Goal: Task Accomplishment & Management: Manage account settings

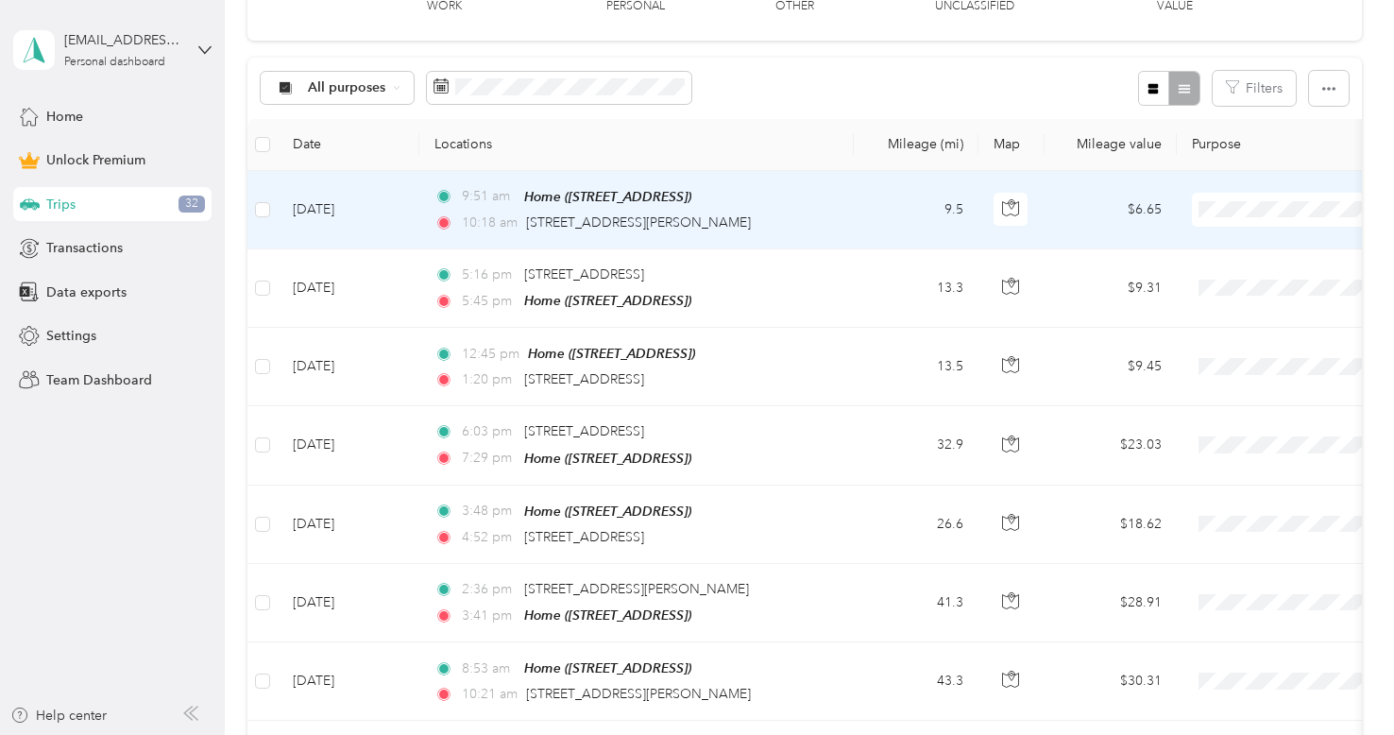
scroll to position [324, 0]
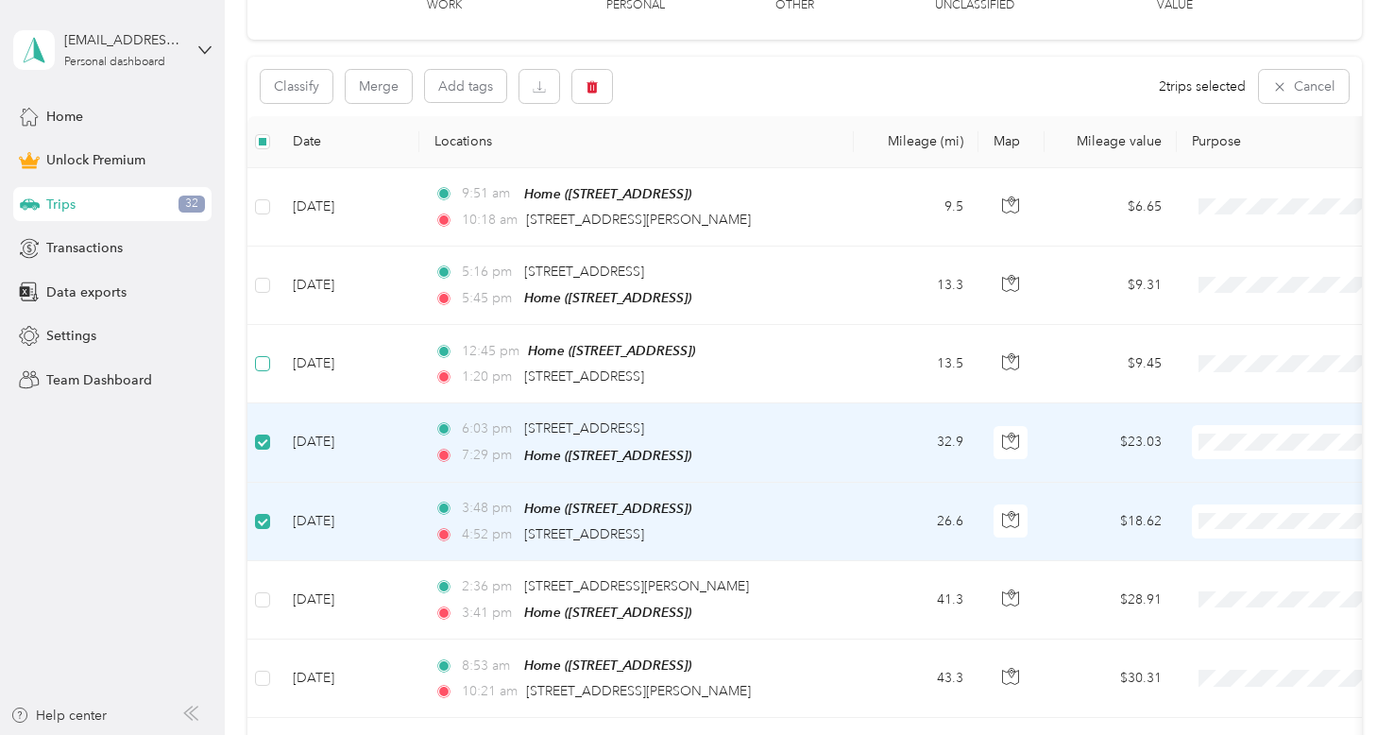
click at [263, 370] on label at bounding box center [262, 363] width 15 height 21
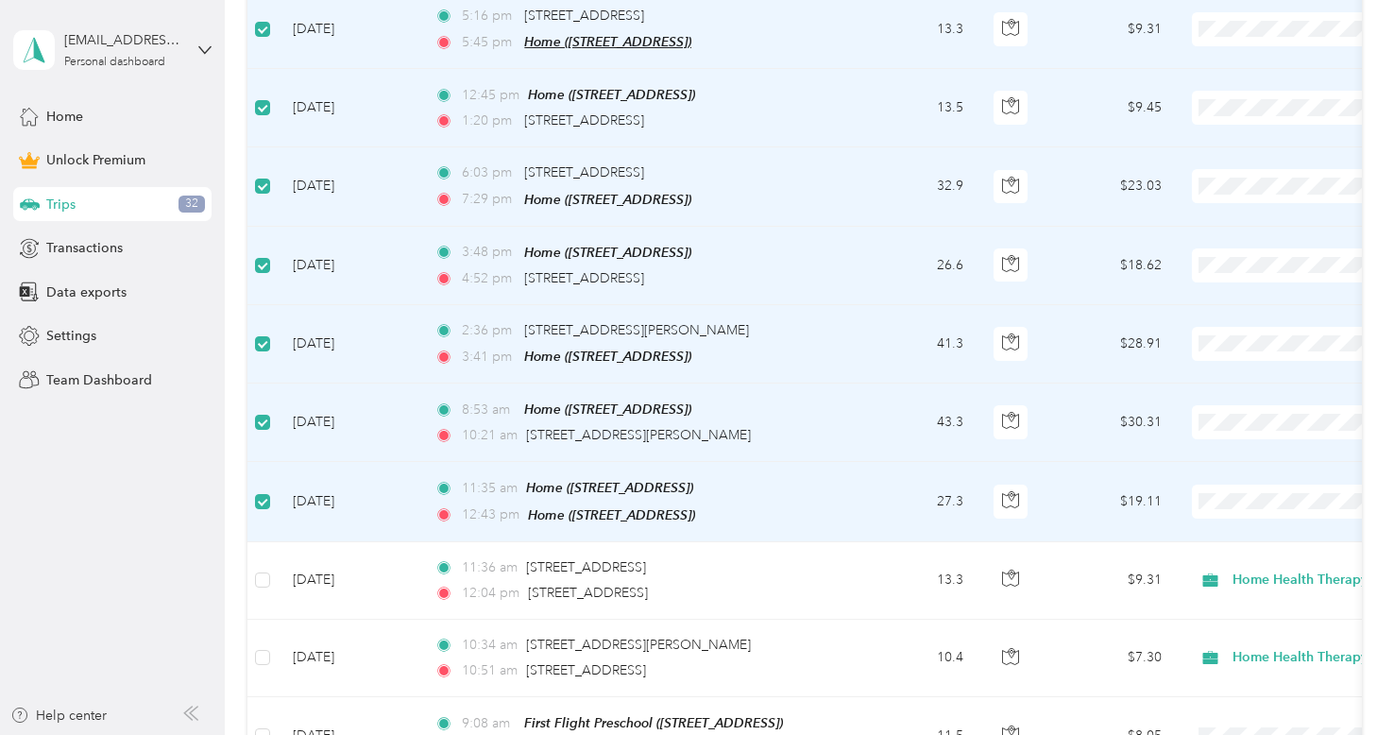
scroll to position [332, 0]
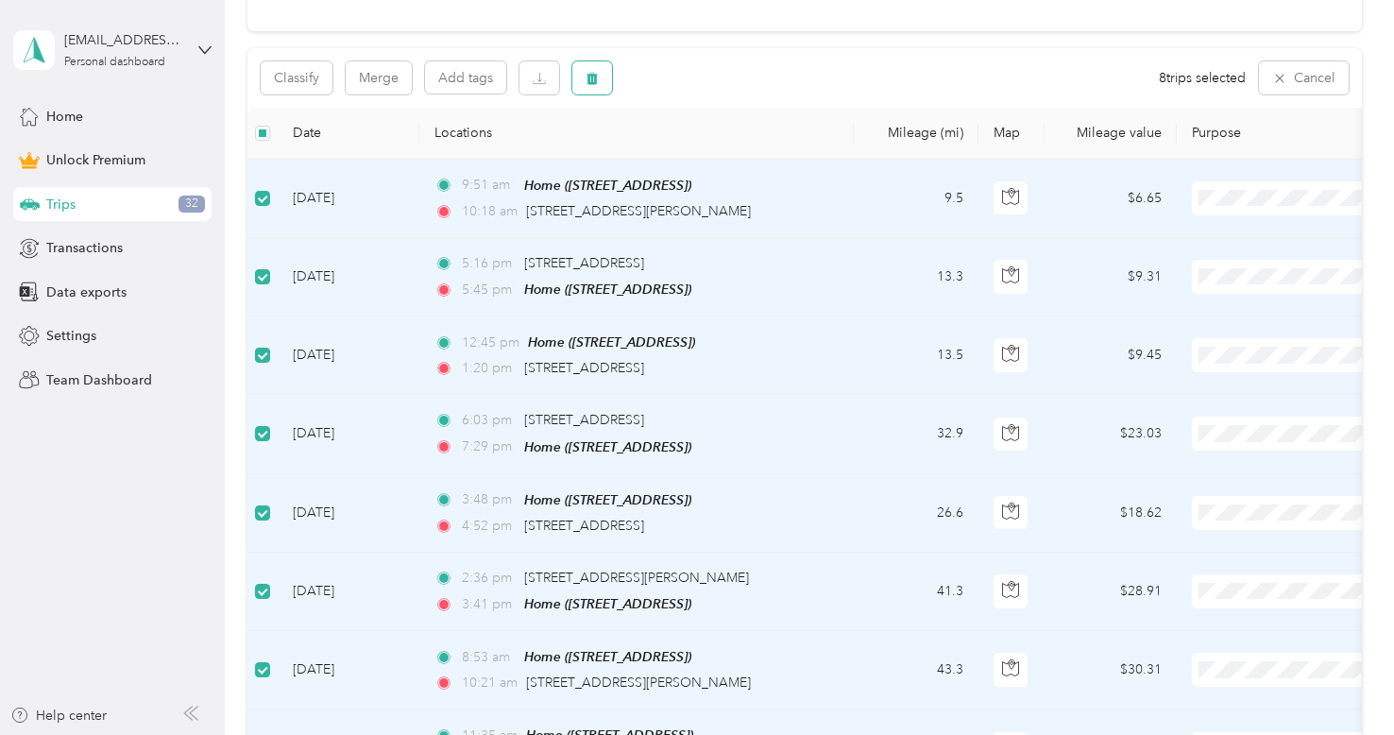
click at [593, 75] on icon "button" at bounding box center [592, 78] width 11 height 12
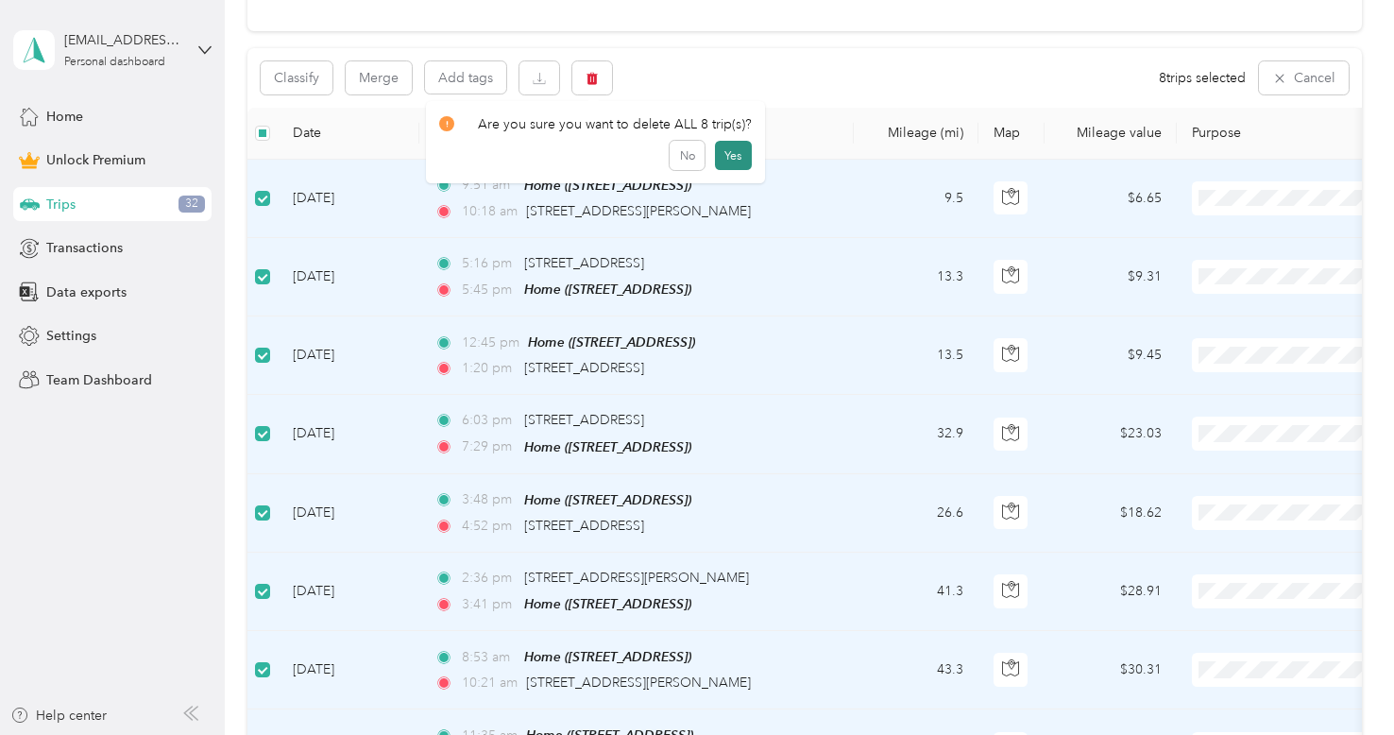
click at [731, 152] on button "Yes" at bounding box center [733, 156] width 37 height 30
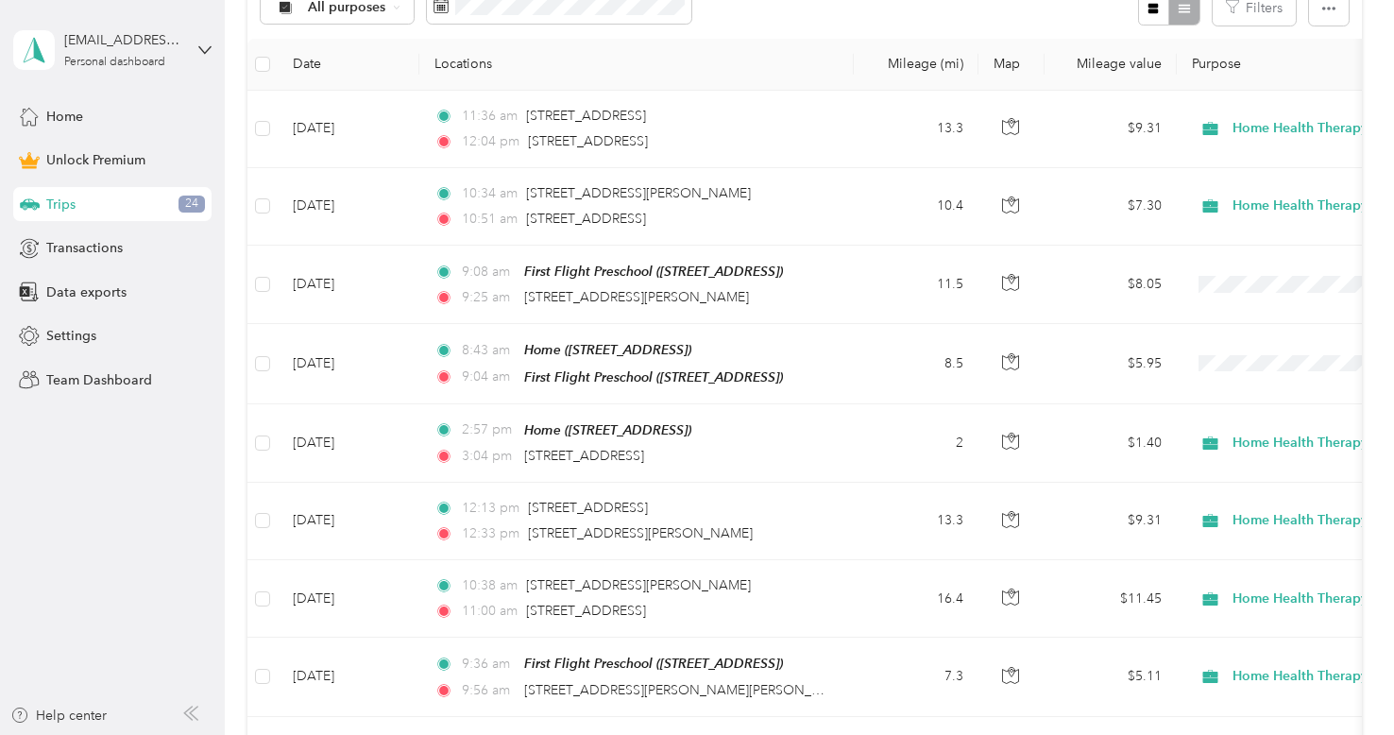
scroll to position [407, 0]
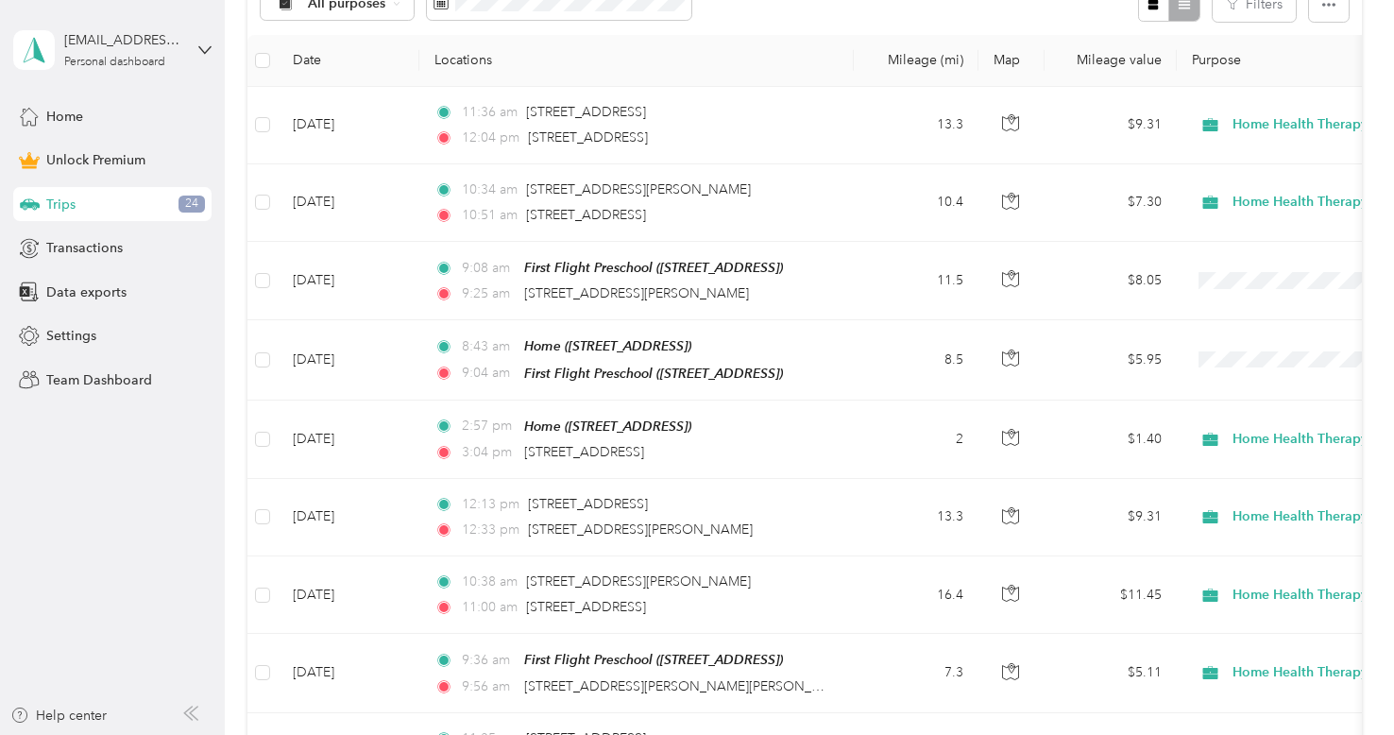
click at [158, 557] on aside "[EMAIL_ADDRESS][DOMAIN_NAME] Personal dashboard Home Unlock Premium Trips 24 Tr…" at bounding box center [112, 367] width 225 height 735
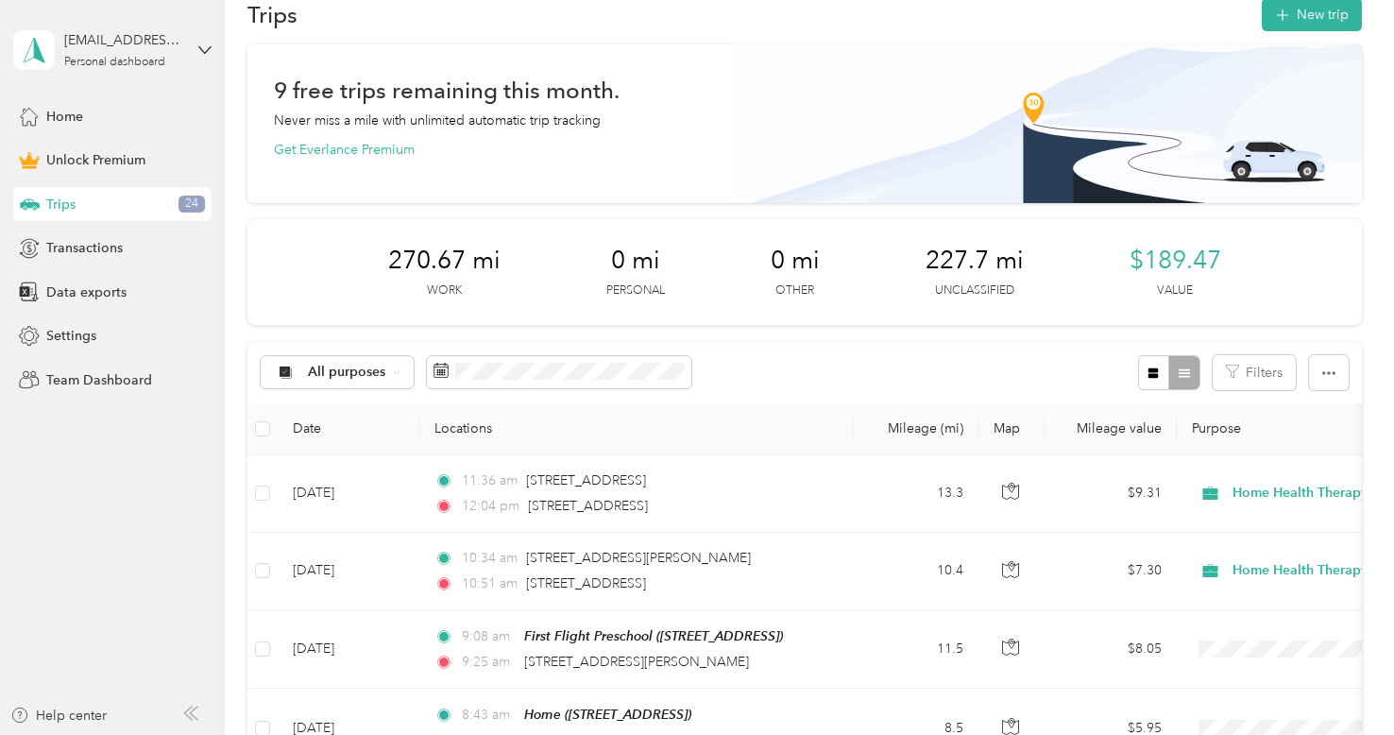
scroll to position [0, 0]
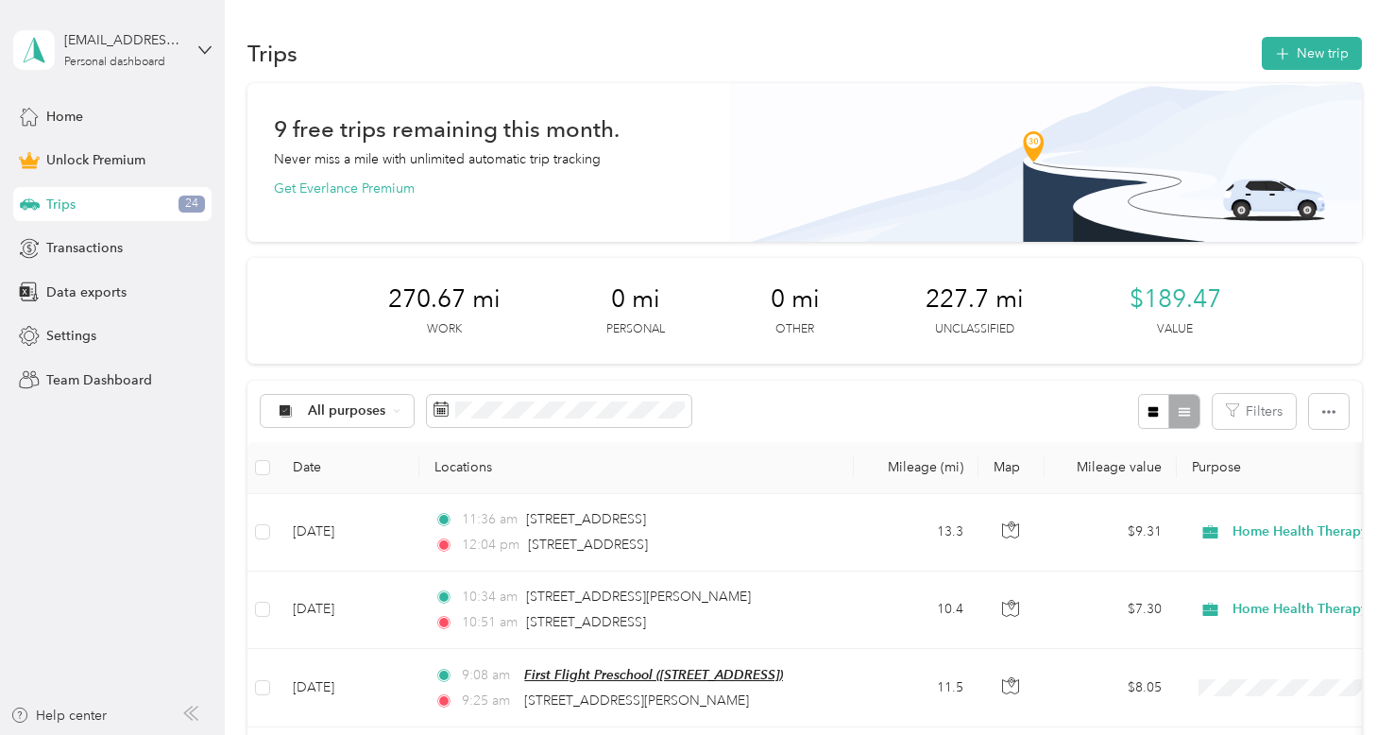
click at [778, 669] on span "First Flight Preschool ([STREET_ADDRESS])" at bounding box center [653, 674] width 259 height 15
